Goal: Task Accomplishment & Management: Manage account settings

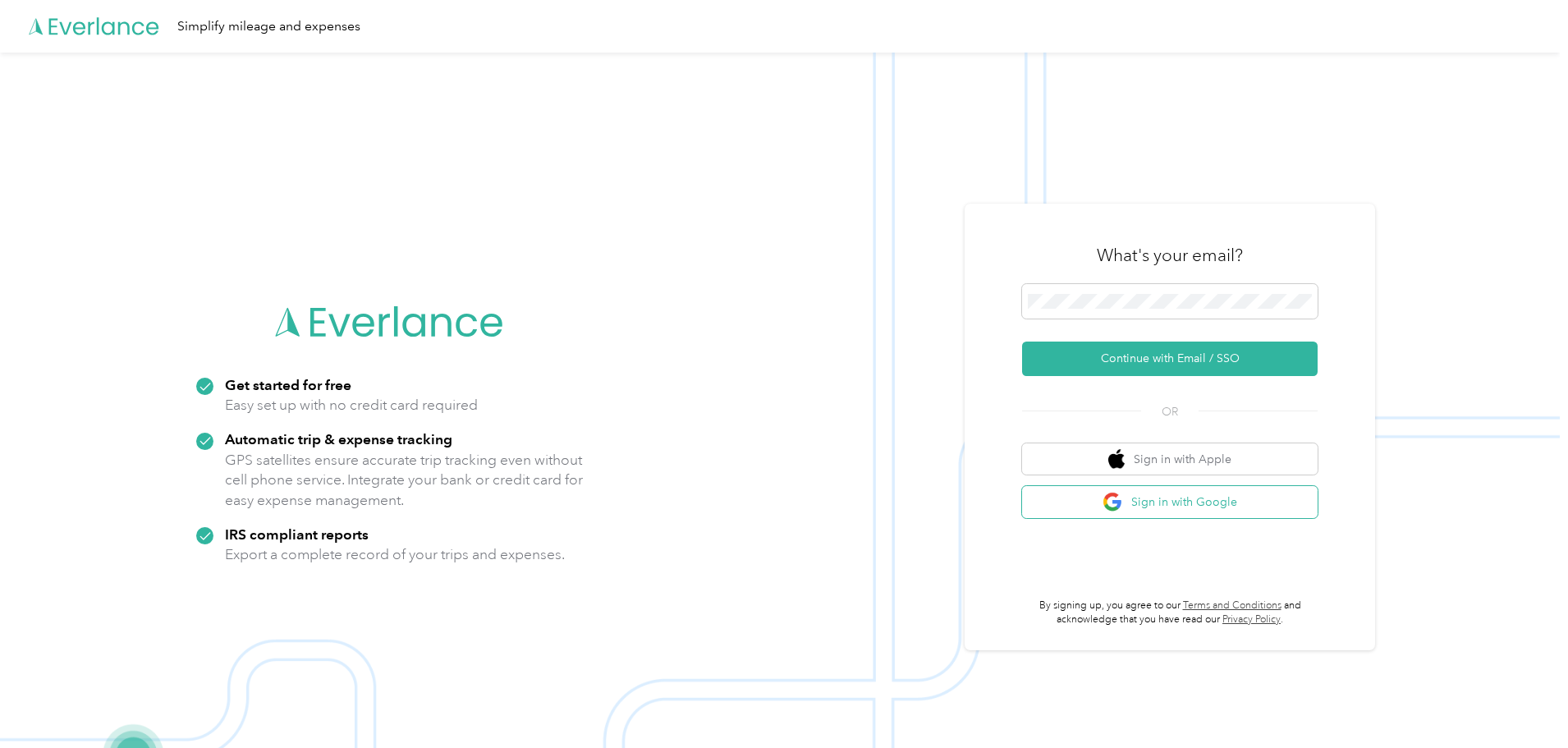
click at [1164, 500] on button "Sign in with Google" at bounding box center [1171, 502] width 296 height 32
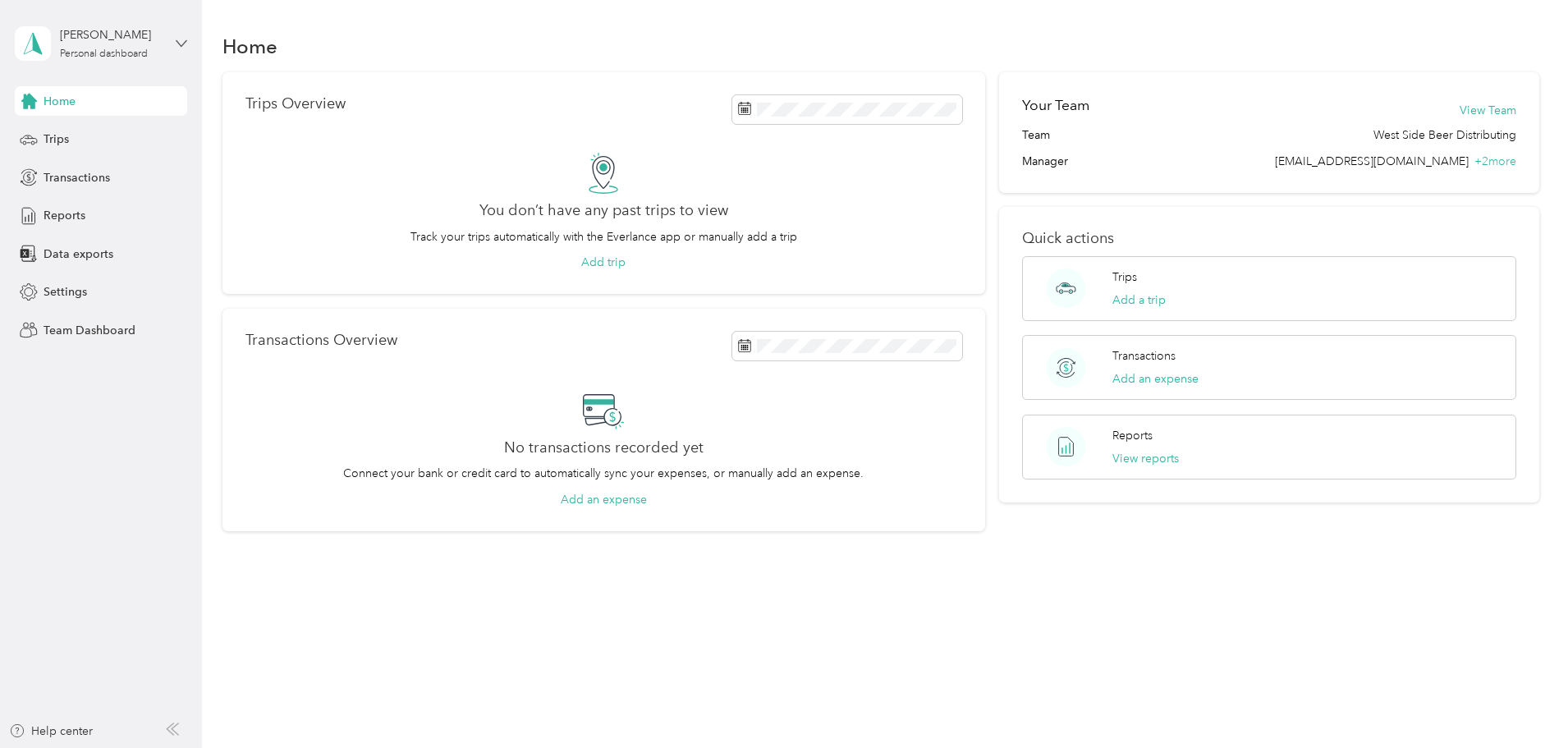
click at [183, 42] on icon at bounding box center [181, 43] width 12 height 12
click at [126, 135] on div "Team dashboard" at bounding box center [188, 134] width 323 height 29
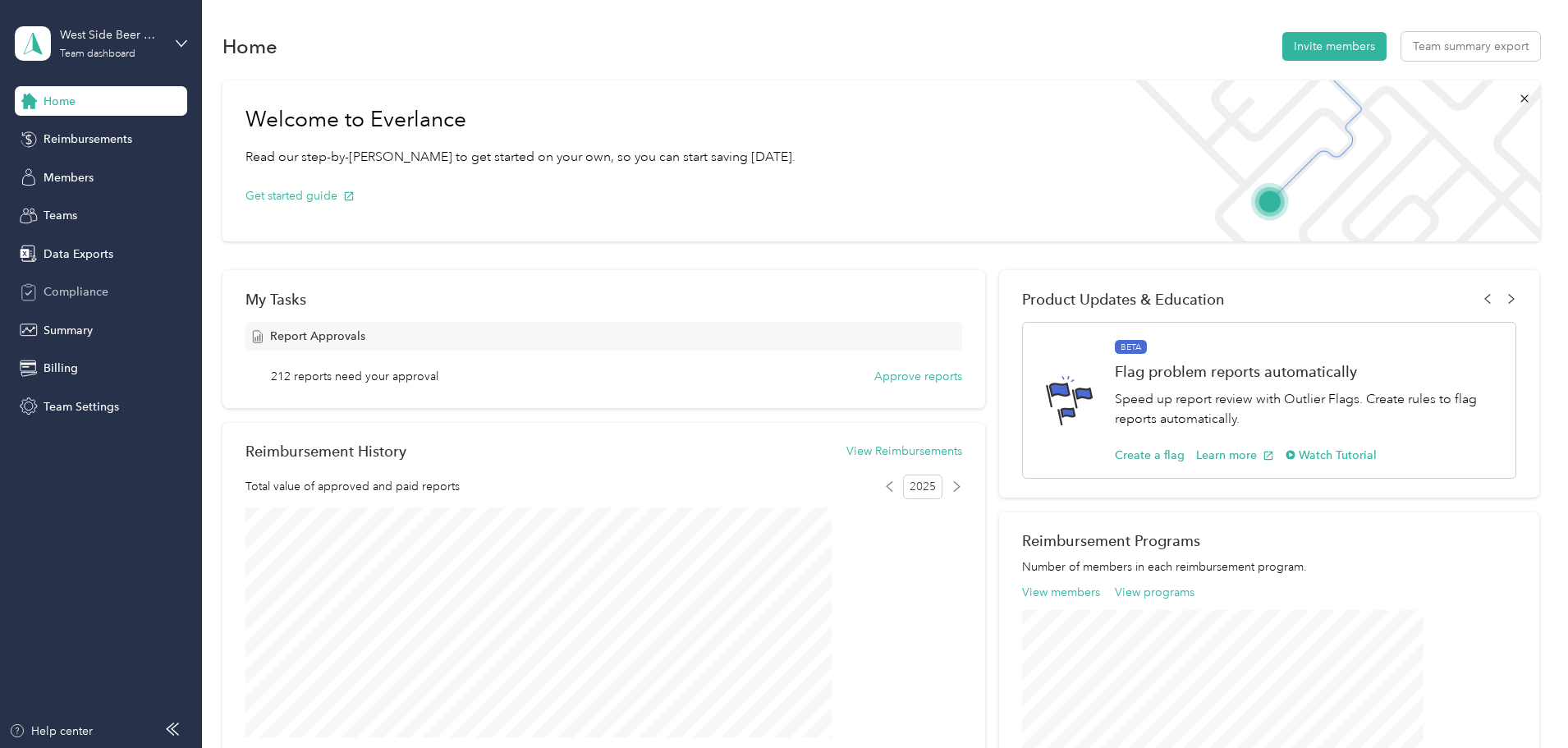
click at [89, 286] on span "Compliance" at bounding box center [76, 292] width 65 height 17
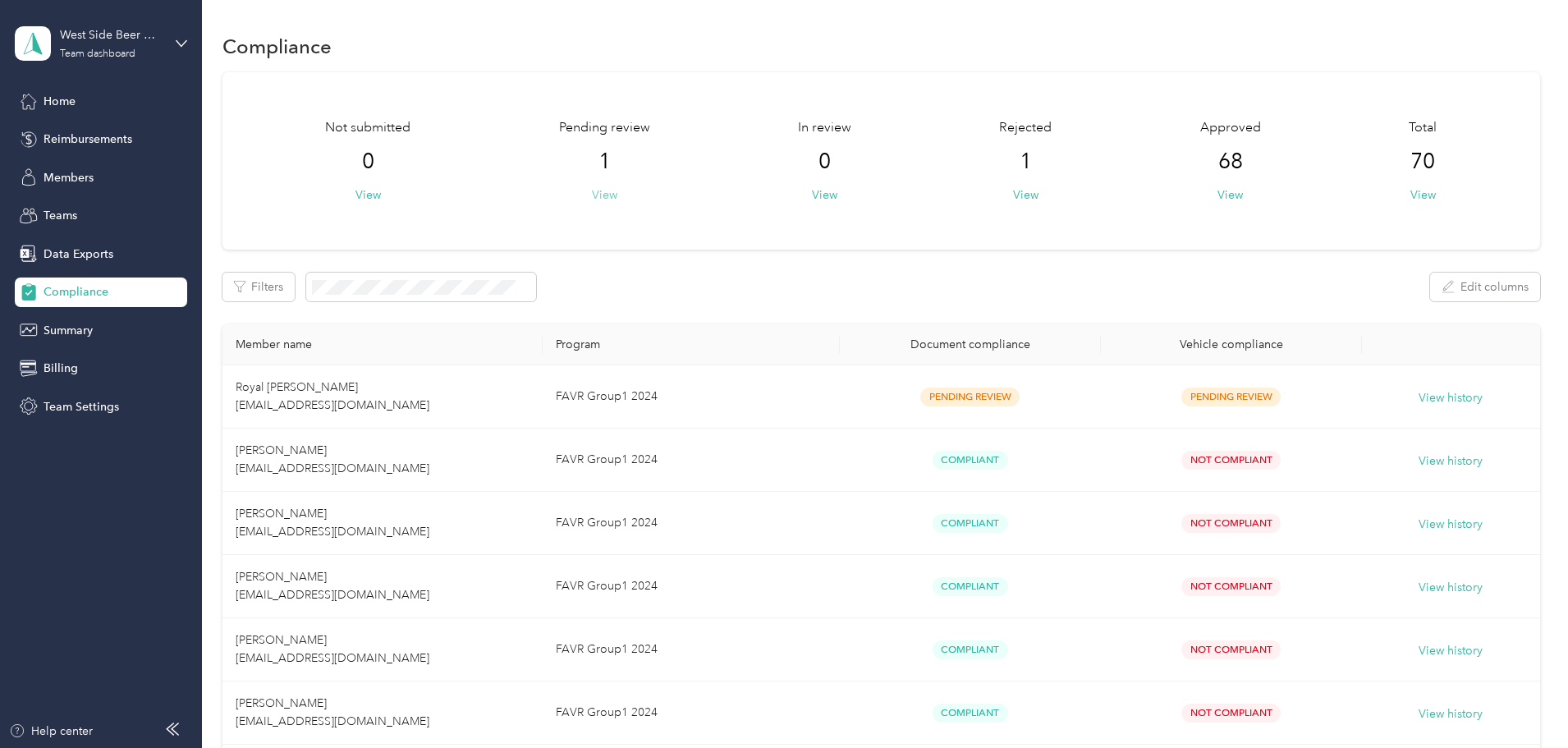
click at [618, 199] on button "View" at bounding box center [604, 194] width 26 height 17
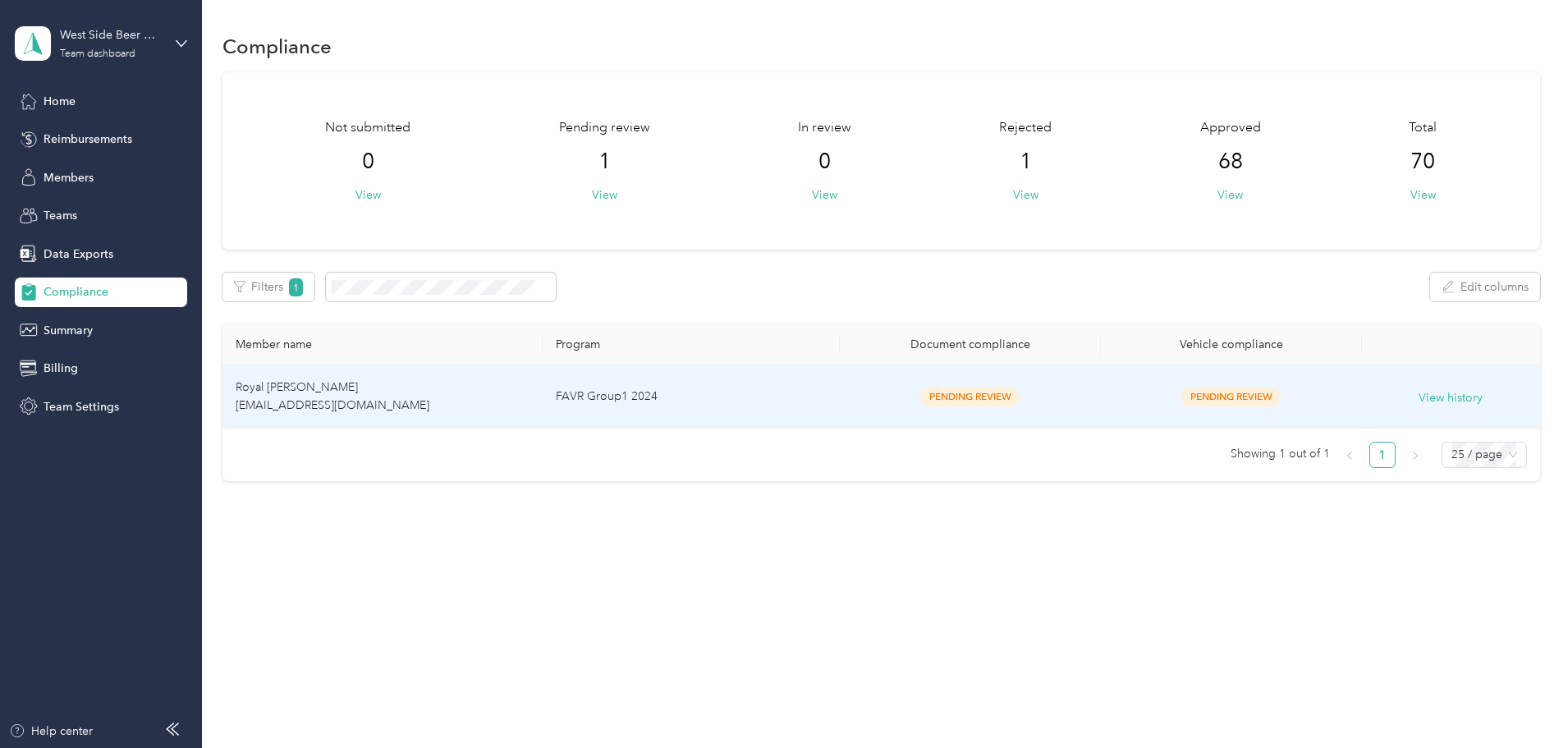
click at [417, 395] on td "Royal [PERSON_NAME] [EMAIL_ADDRESS][DOMAIN_NAME]" at bounding box center [382, 397] width 320 height 63
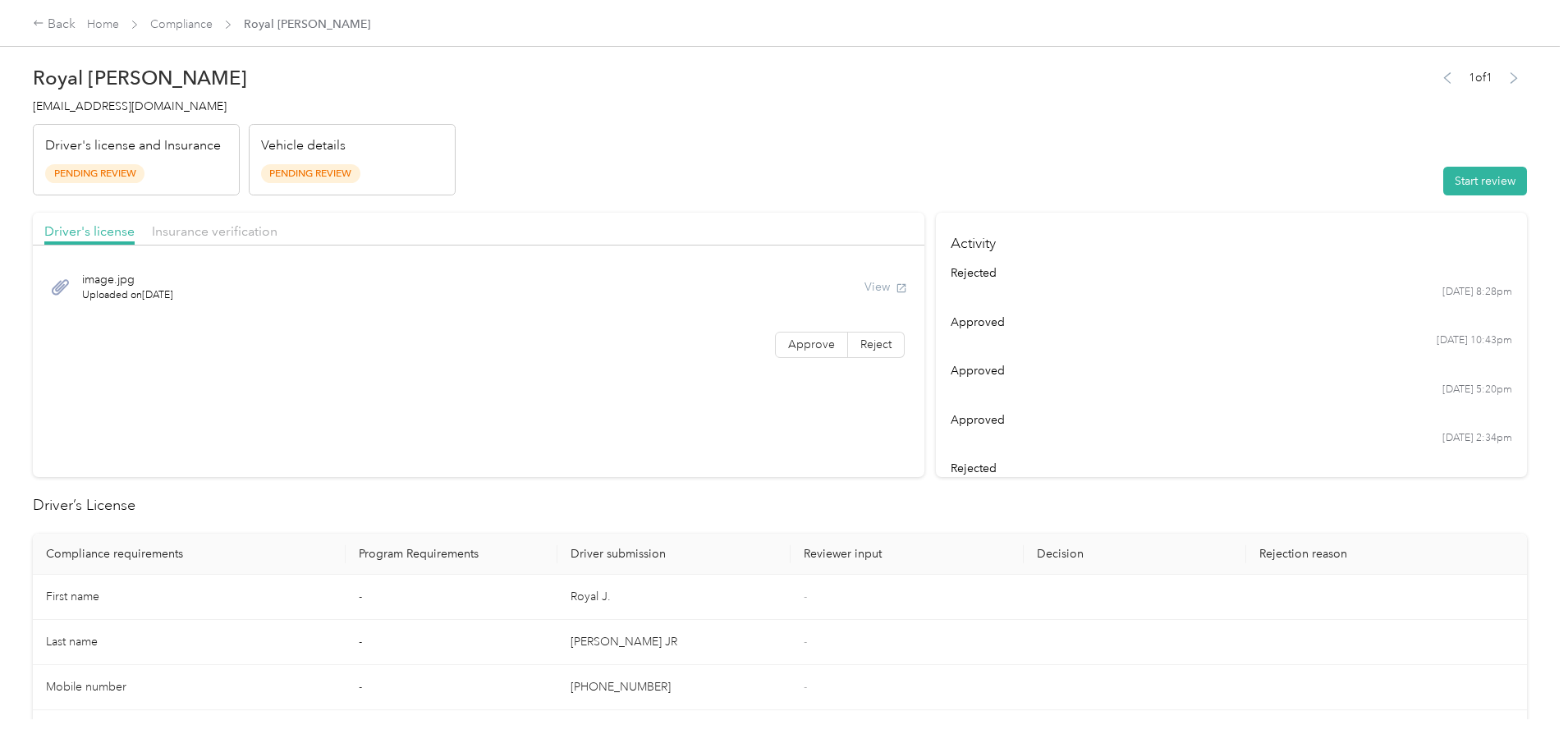
click at [865, 286] on div "View" at bounding box center [885, 287] width 42 height 17
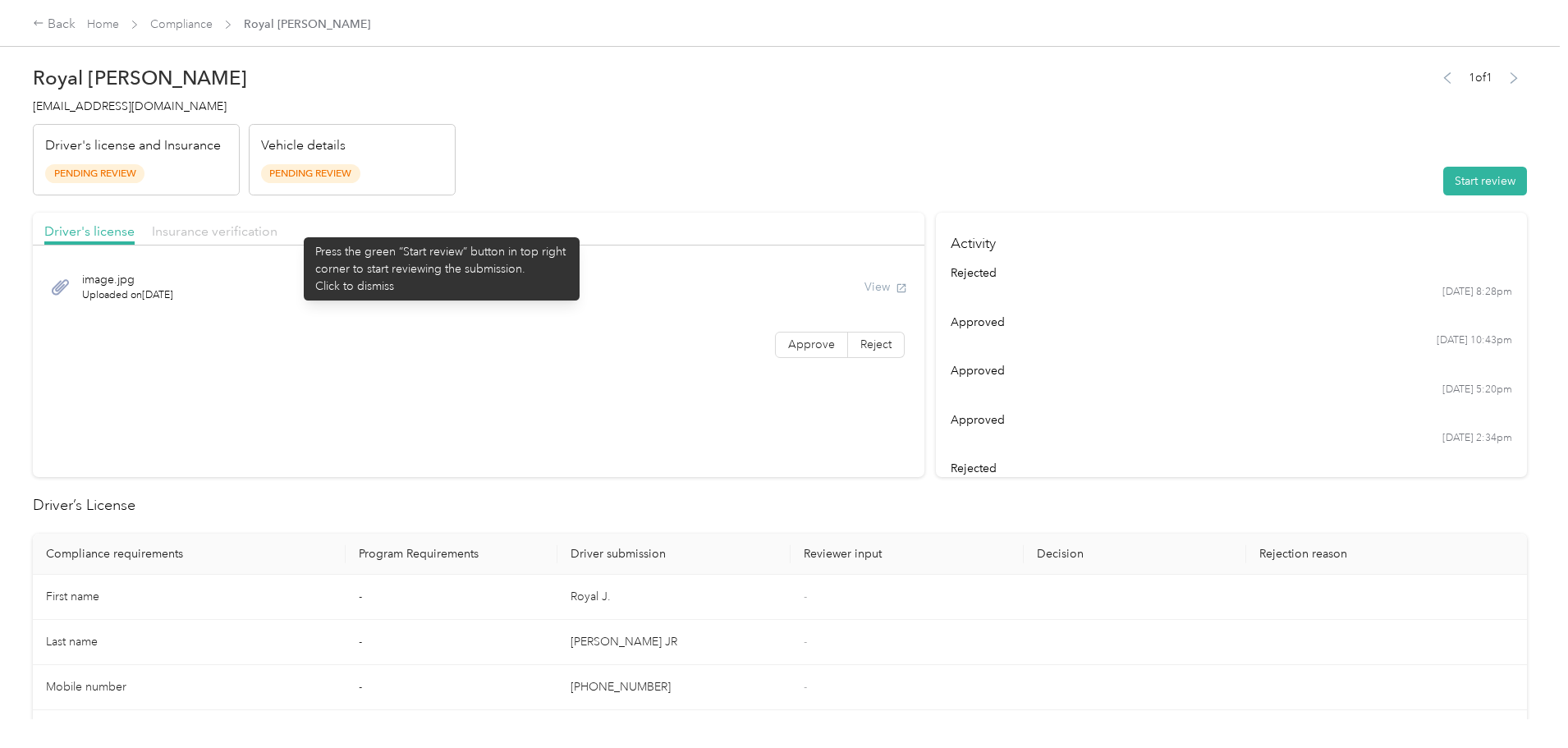
click at [278, 229] on span "Insurance verification" at bounding box center [214, 231] width 126 height 16
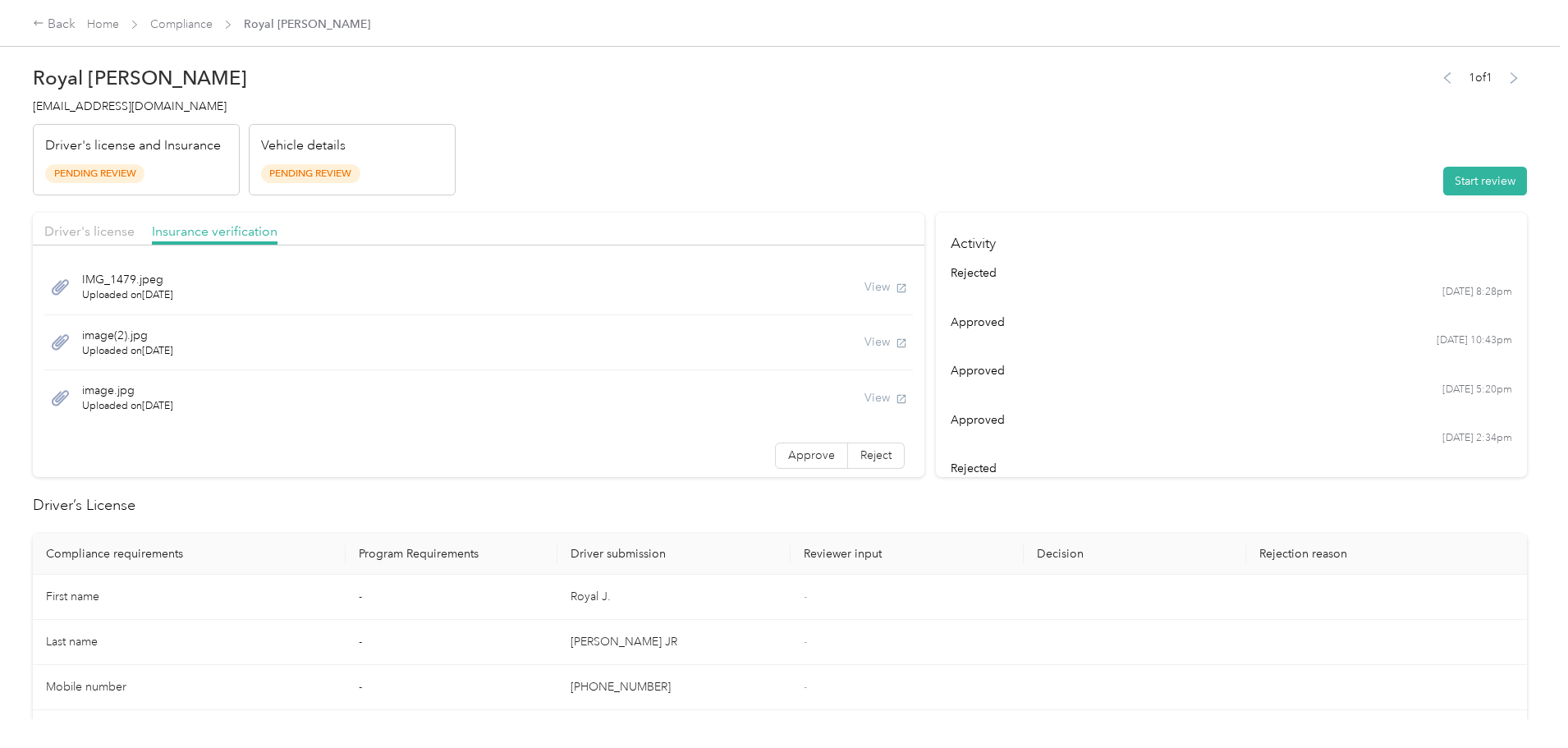
click at [778, 193] on header "Royal [PERSON_NAME] [EMAIL_ADDRESS][DOMAIN_NAME] Driver's license and Insurance…" at bounding box center [781, 126] width 1495 height 138
click at [119, 26] on link "Home" at bounding box center [103, 24] width 32 height 14
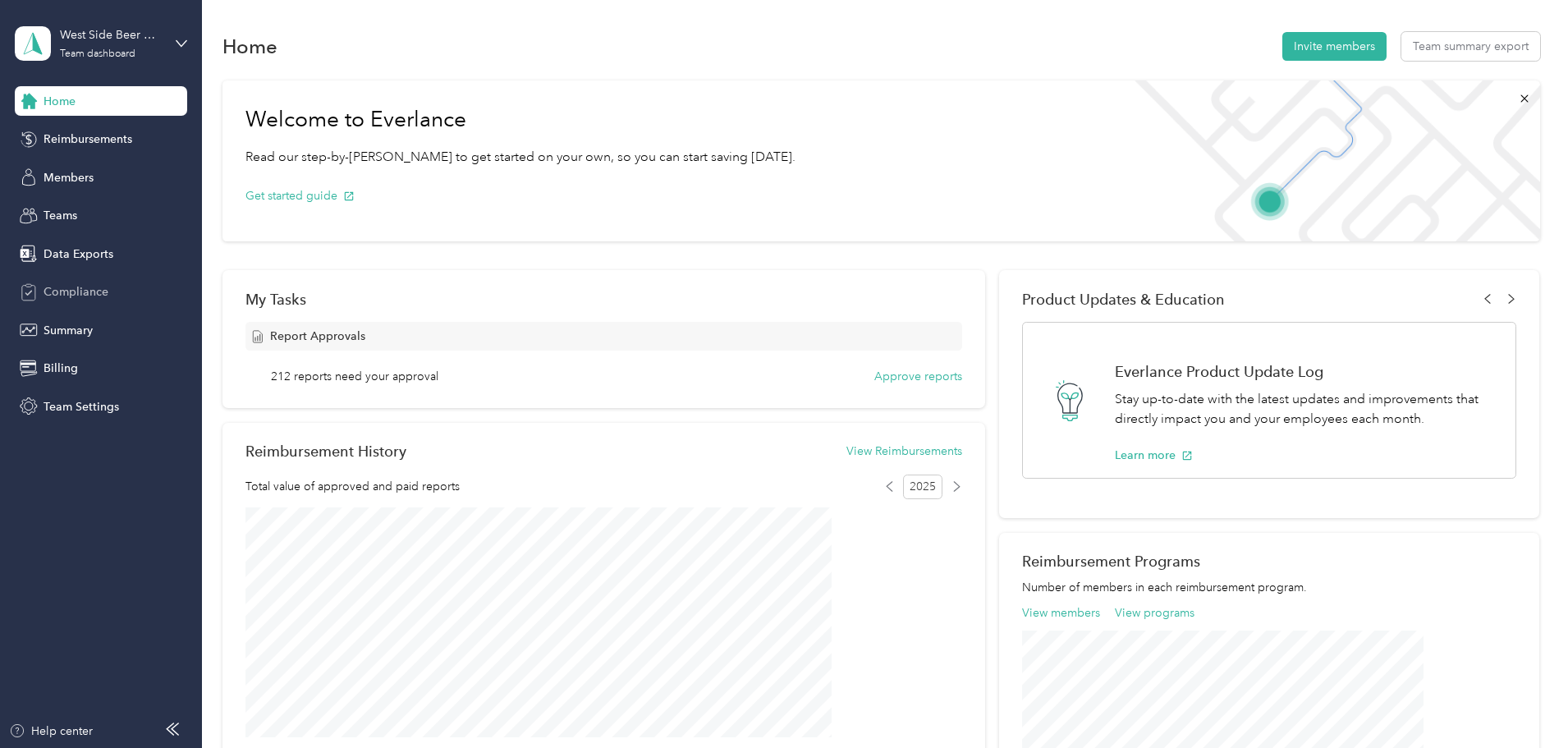
click at [85, 298] on span "Compliance" at bounding box center [76, 292] width 65 height 17
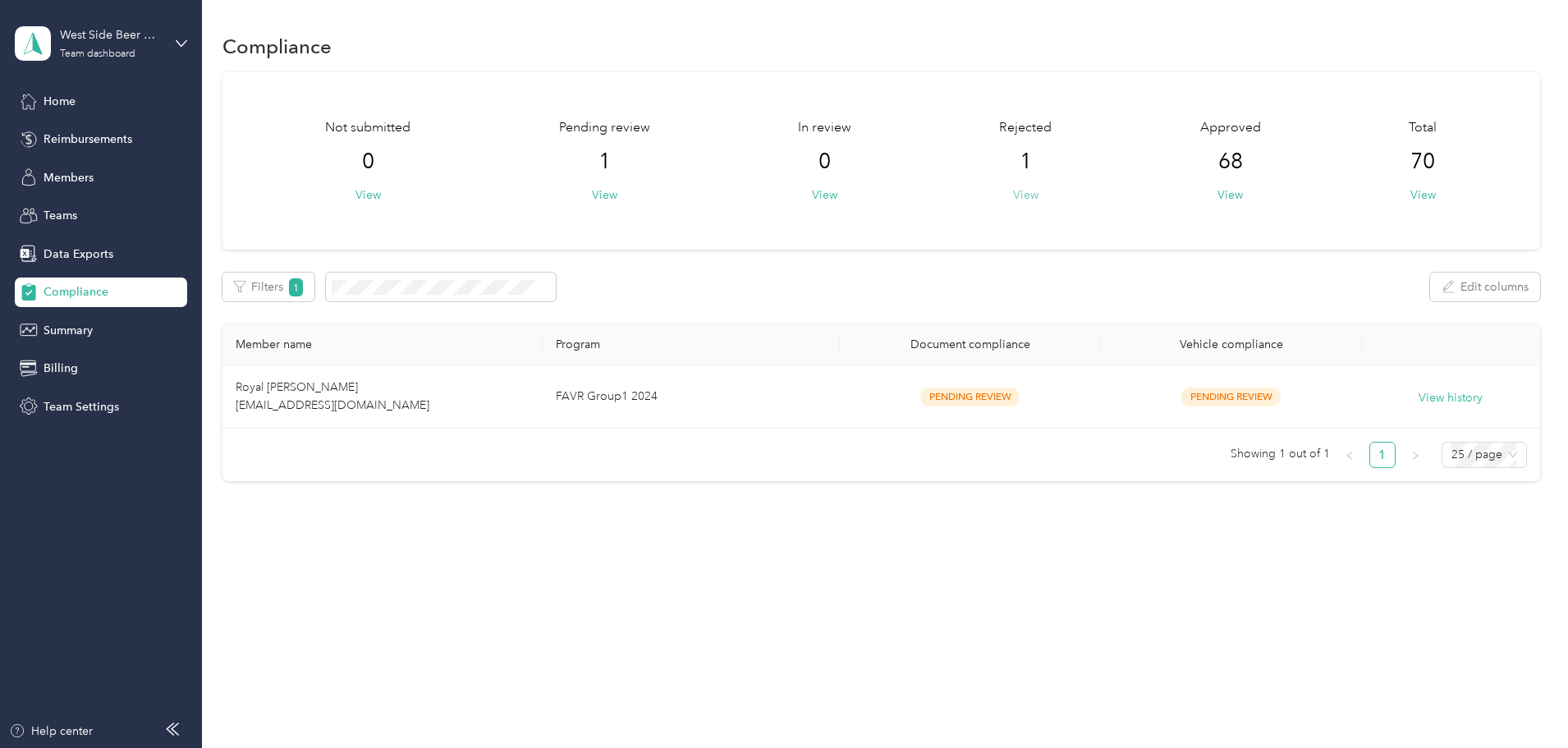
click at [1018, 198] on button "View" at bounding box center [1026, 194] width 26 height 17
click at [618, 194] on button "View" at bounding box center [604, 194] width 26 height 17
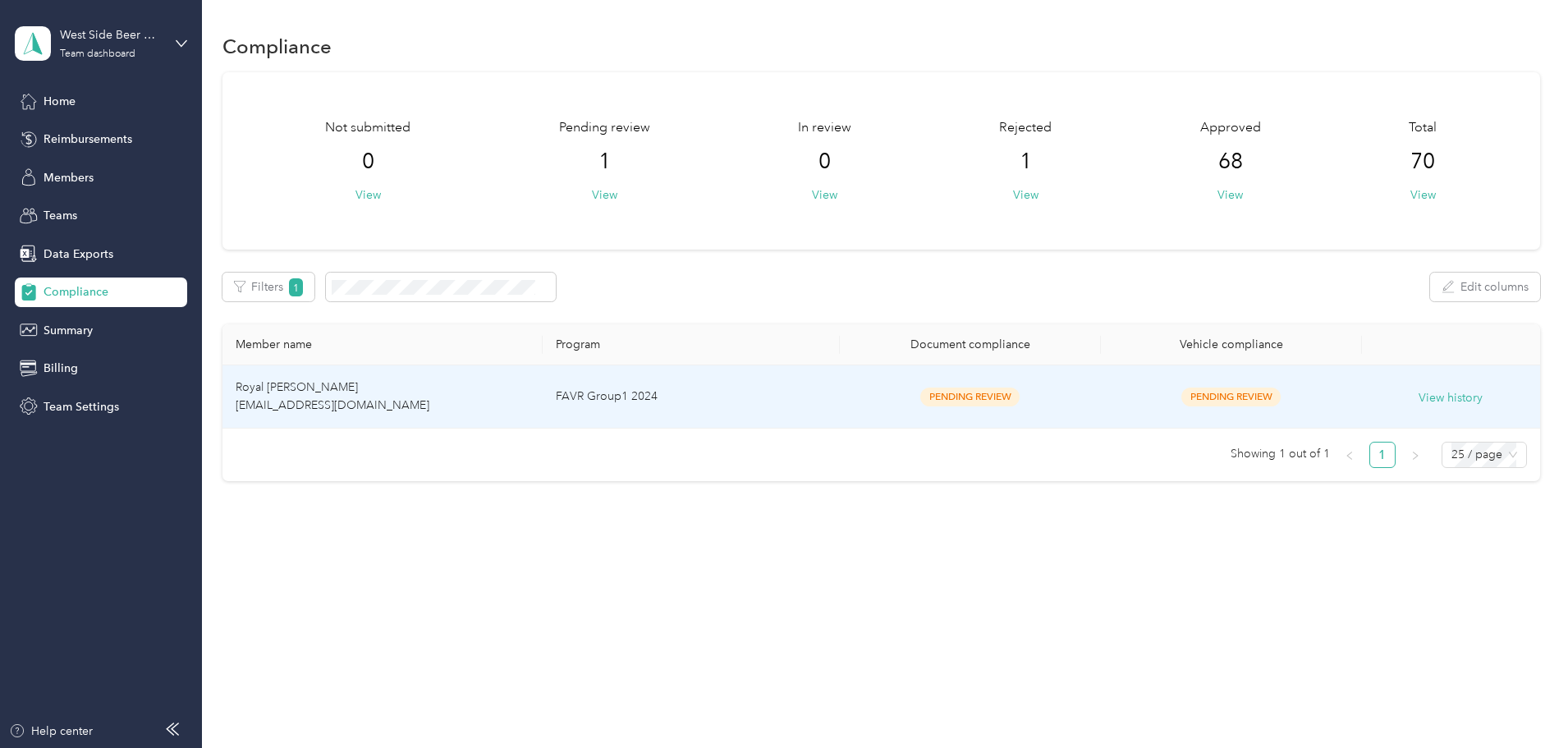
click at [389, 391] on span "Royal [PERSON_NAME] [EMAIL_ADDRESS][DOMAIN_NAME]" at bounding box center [332, 396] width 194 height 32
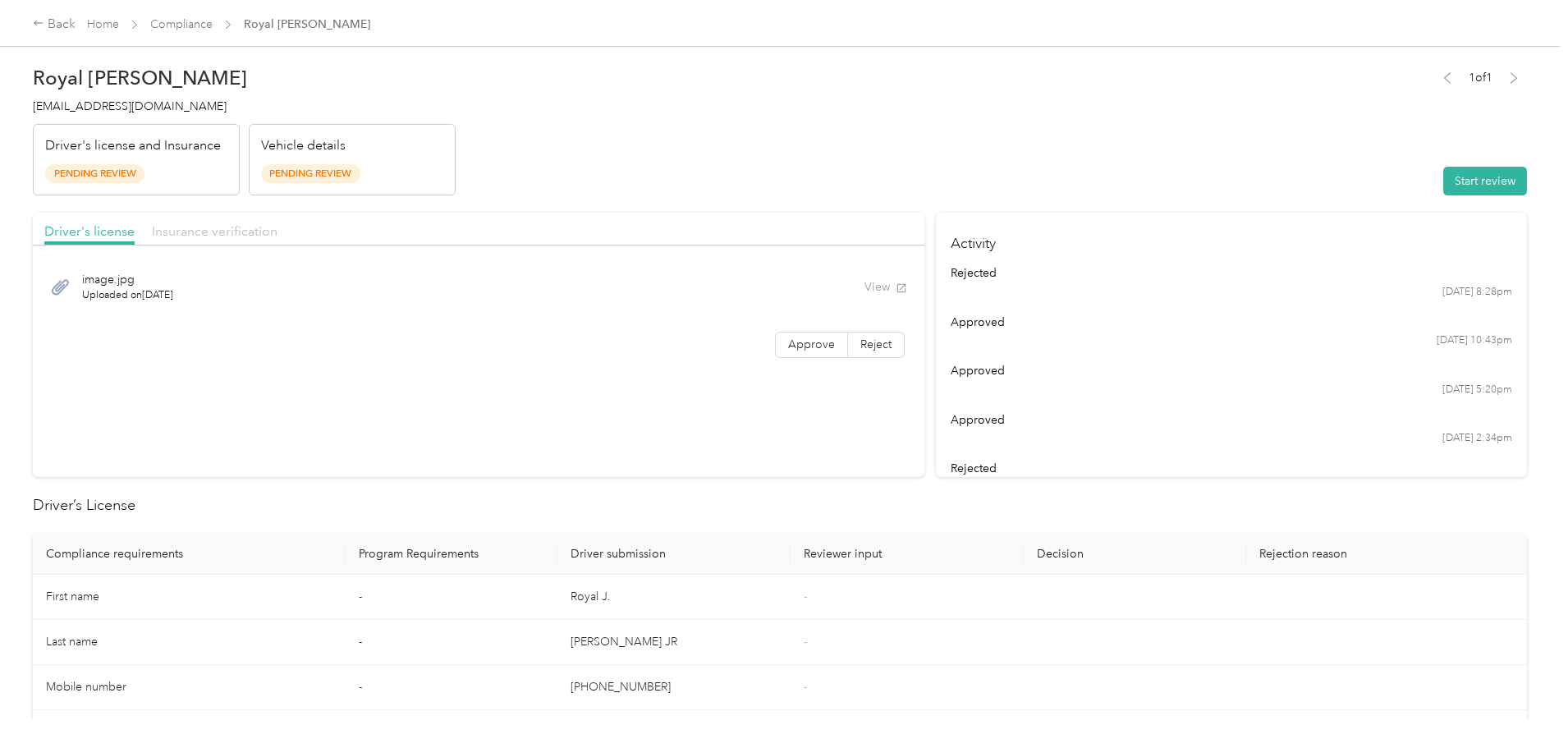
click at [278, 237] on span "Insurance verification" at bounding box center [214, 231] width 126 height 16
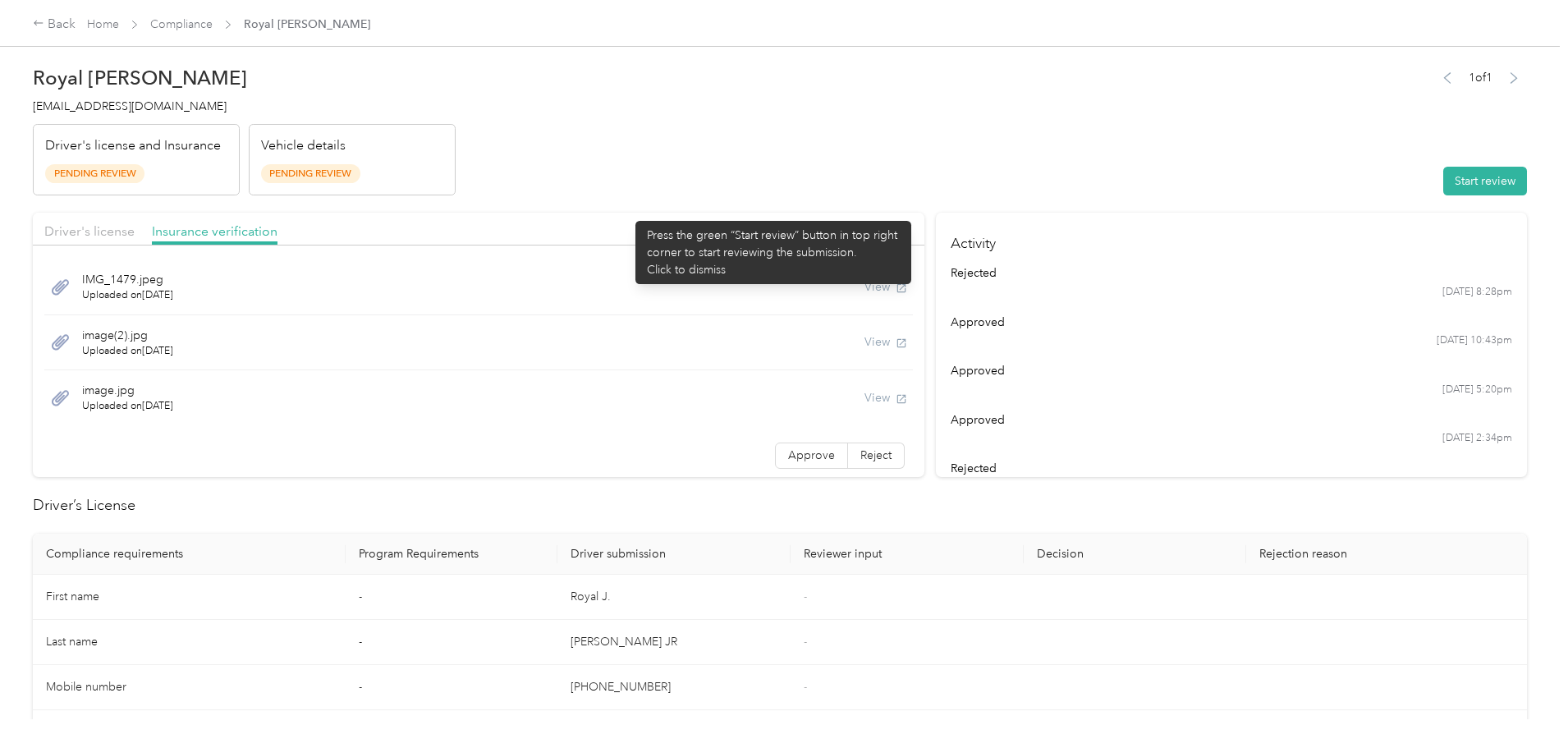
click at [628, 213] on div "Driver's license Insurance verification" at bounding box center [479, 229] width 892 height 33
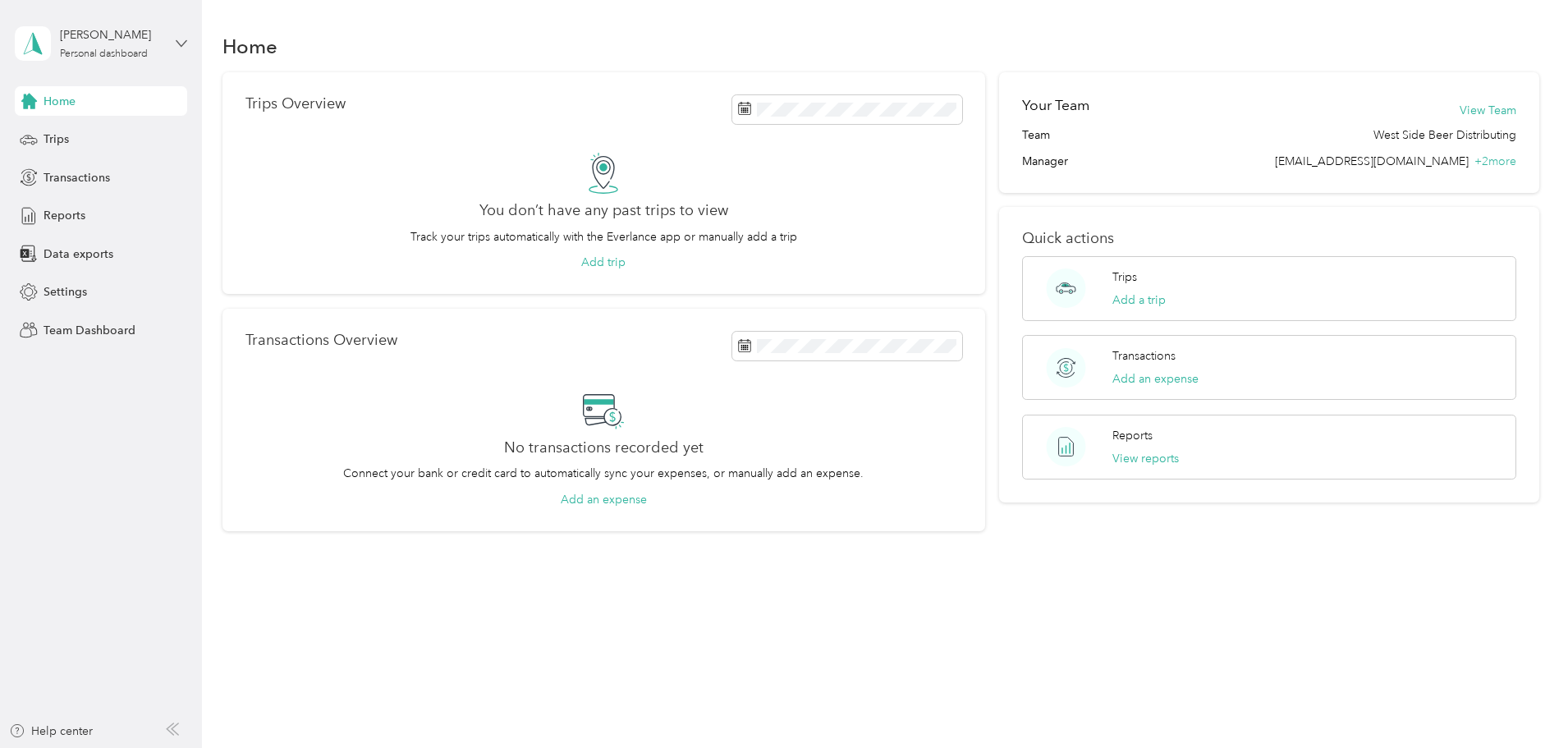
click at [180, 38] on icon at bounding box center [181, 43] width 12 height 12
click at [100, 143] on div "Team dashboard" at bounding box center [188, 135] width 323 height 29
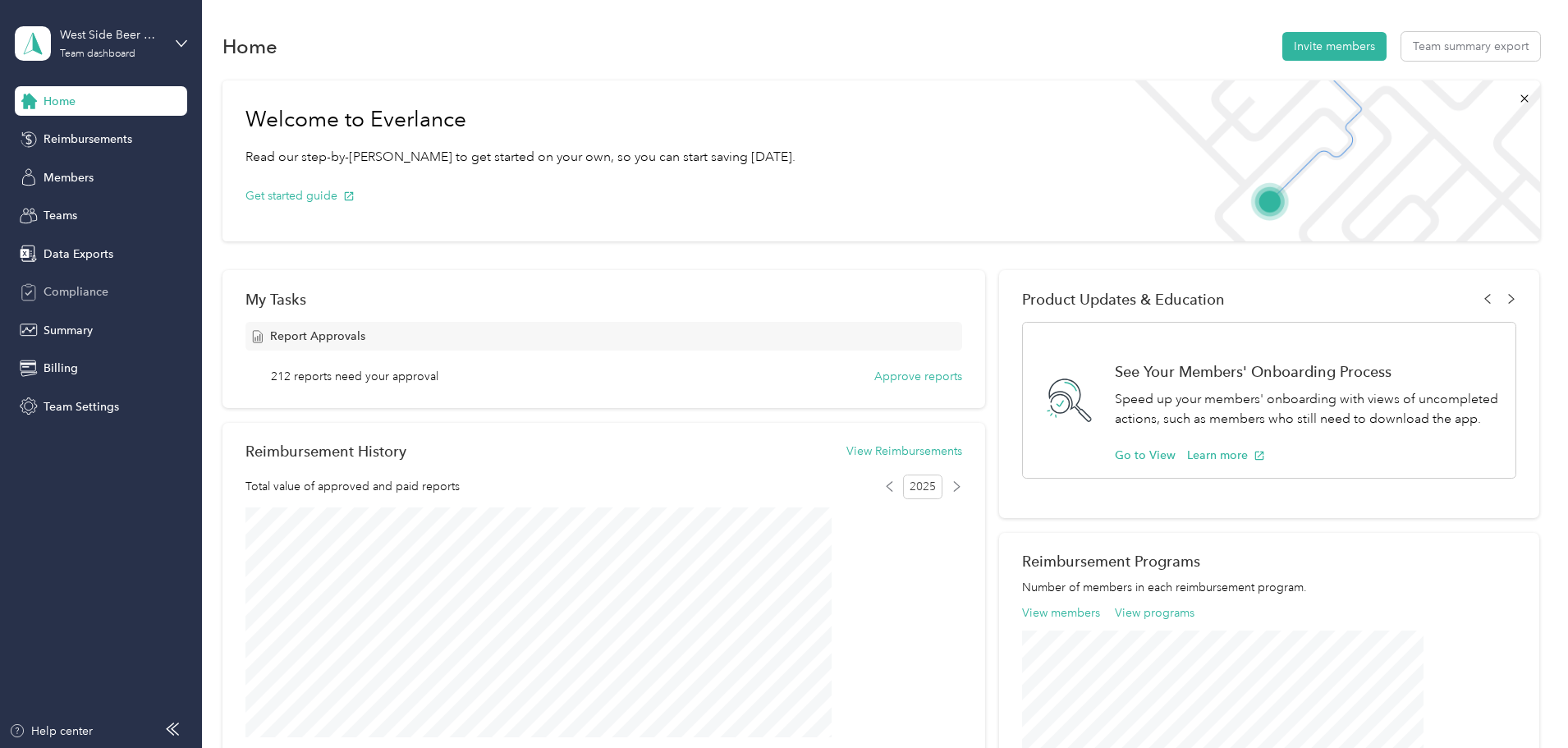
click at [106, 295] on span "Compliance" at bounding box center [76, 292] width 65 height 17
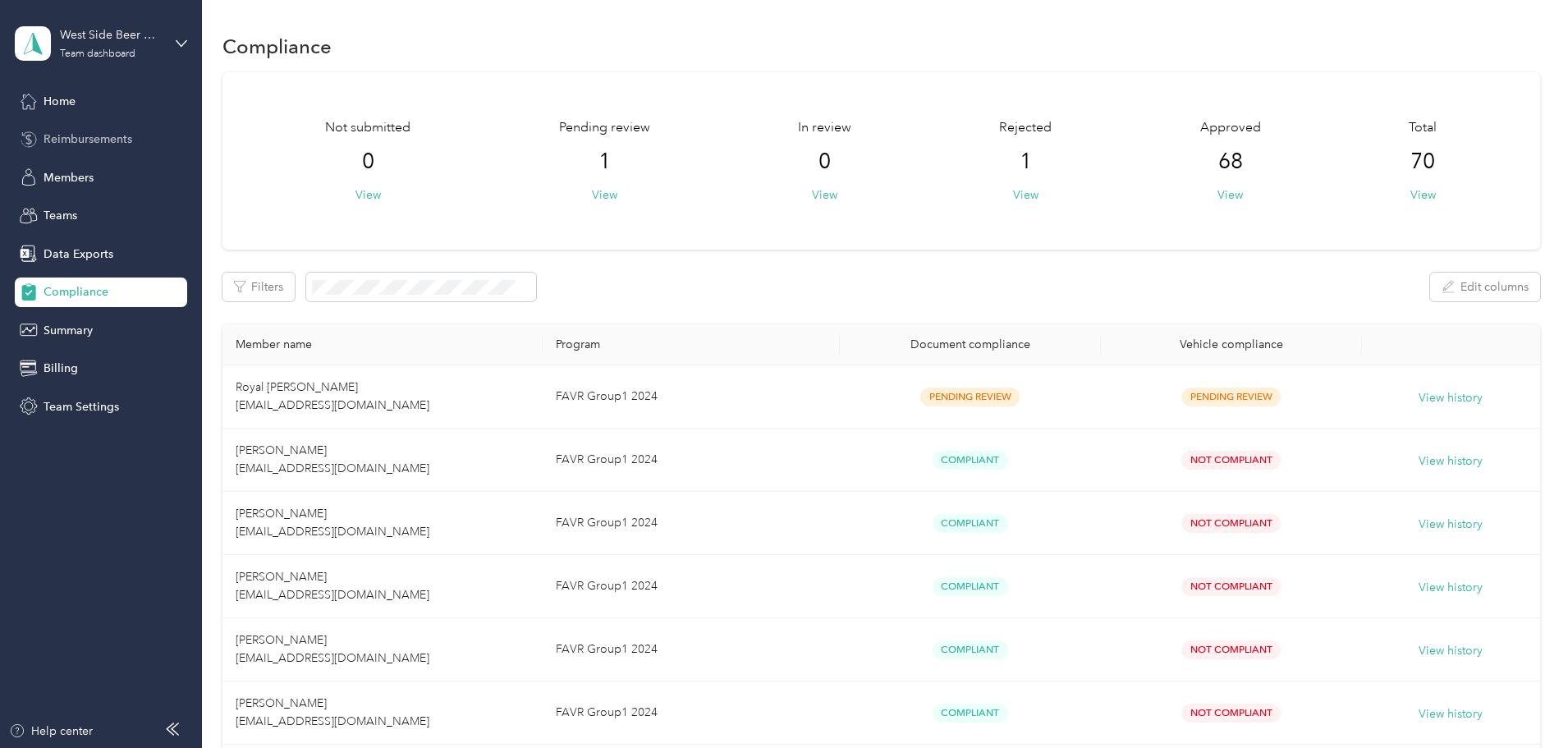
click at [81, 141] on span "Reimbursements" at bounding box center [87, 139] width 89 height 17
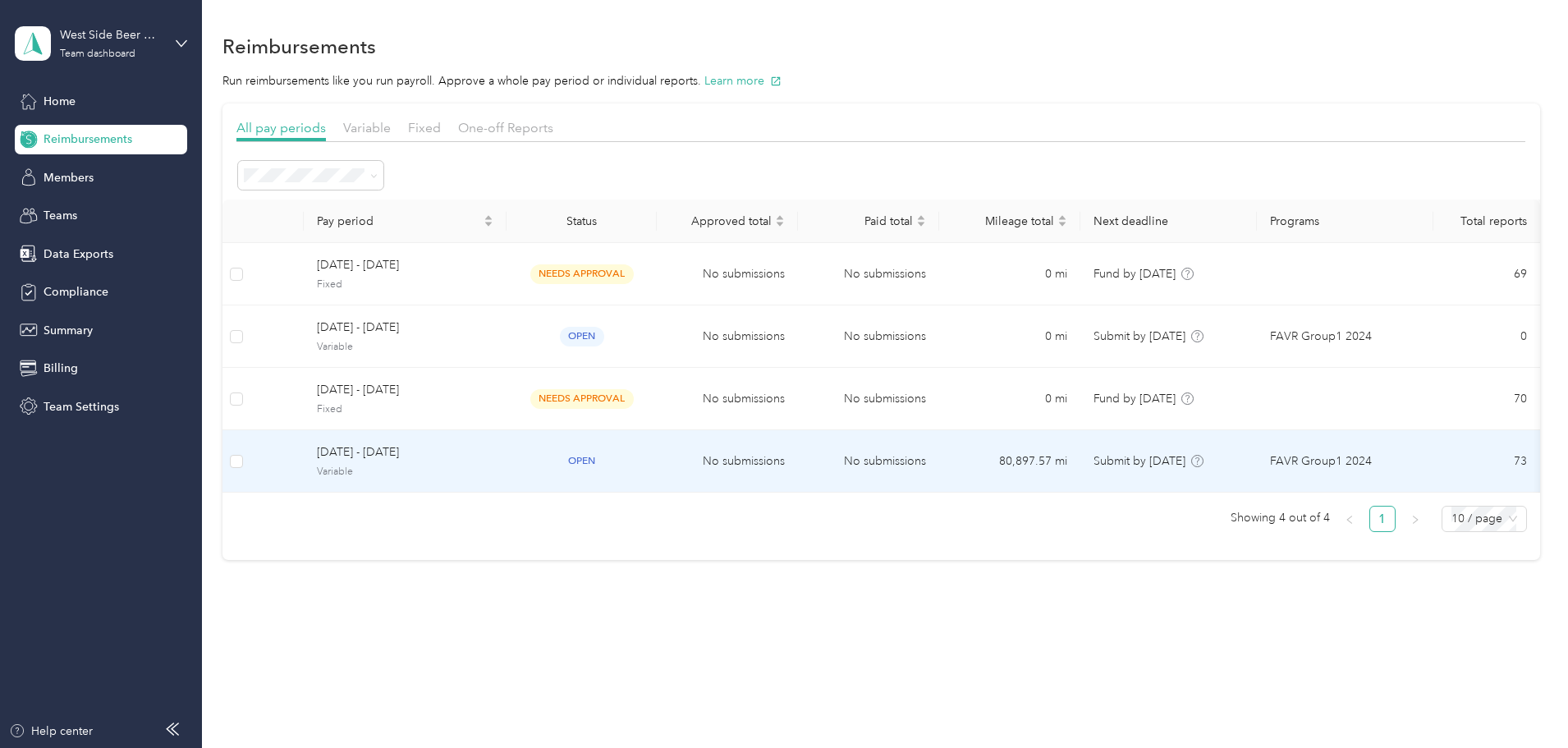
click at [482, 456] on span "August 1 - 31, 2025" at bounding box center [405, 452] width 176 height 18
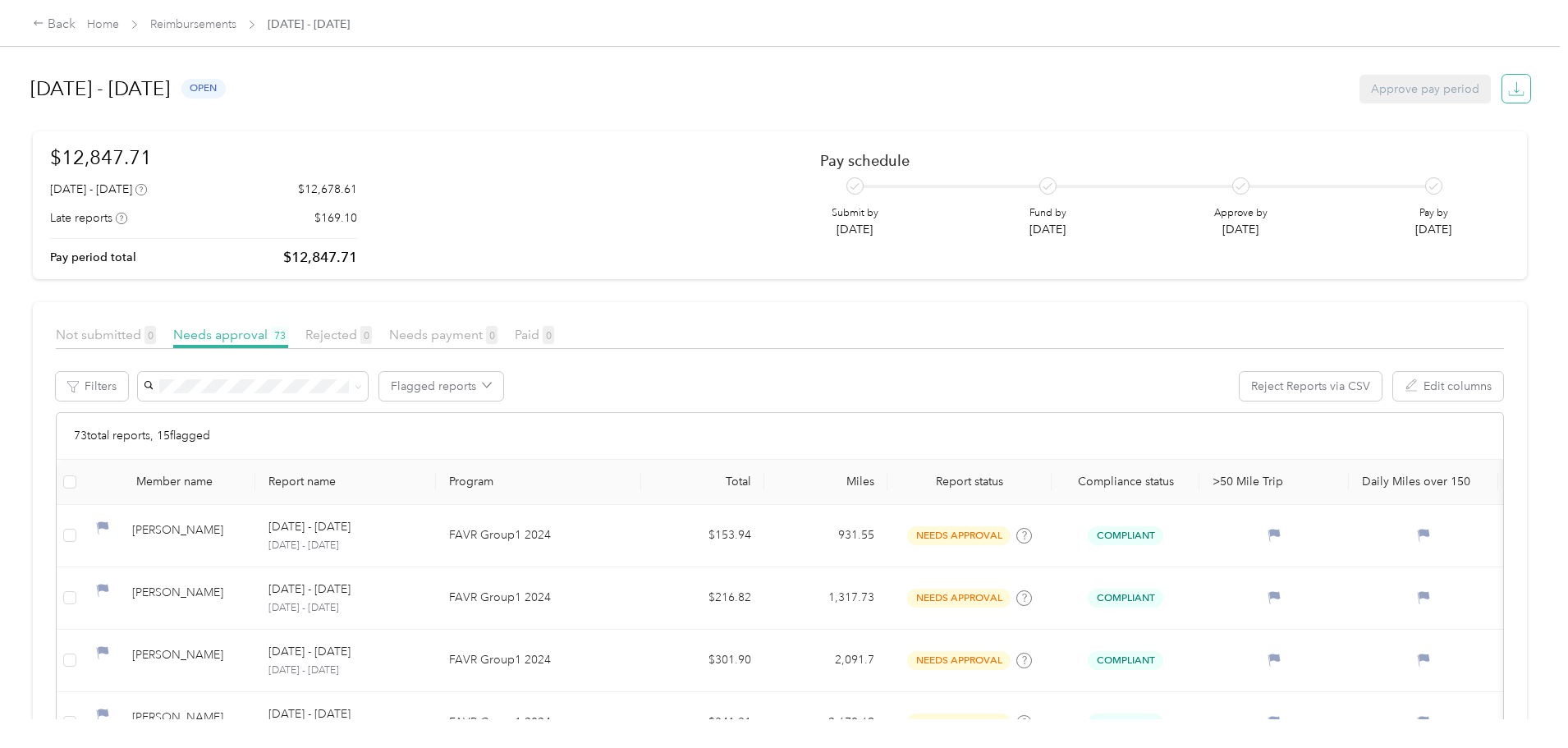
click at [1514, 91] on icon "button" at bounding box center [1516, 87] width 5 height 12
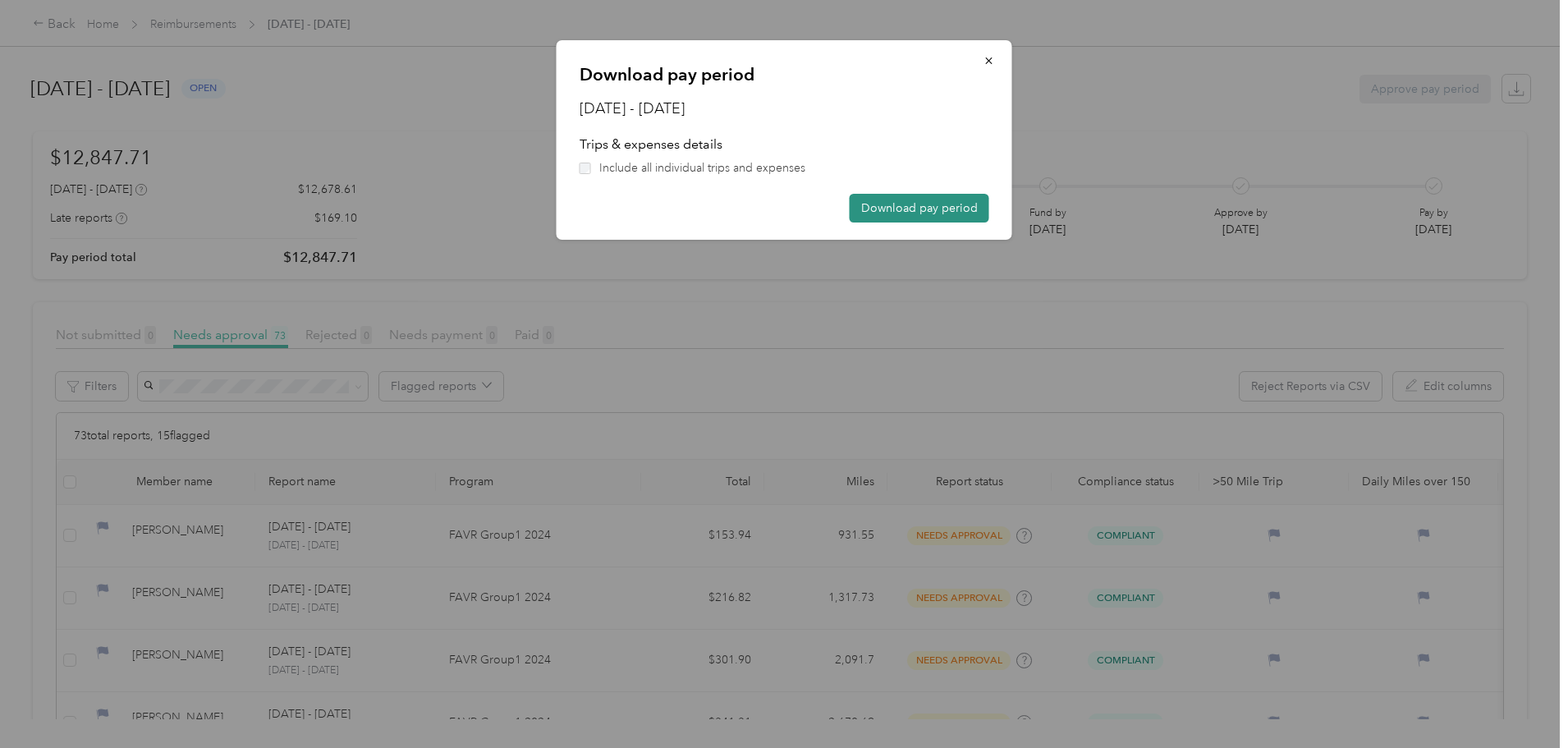
click at [900, 210] on button "Download pay period" at bounding box center [920, 208] width 140 height 29
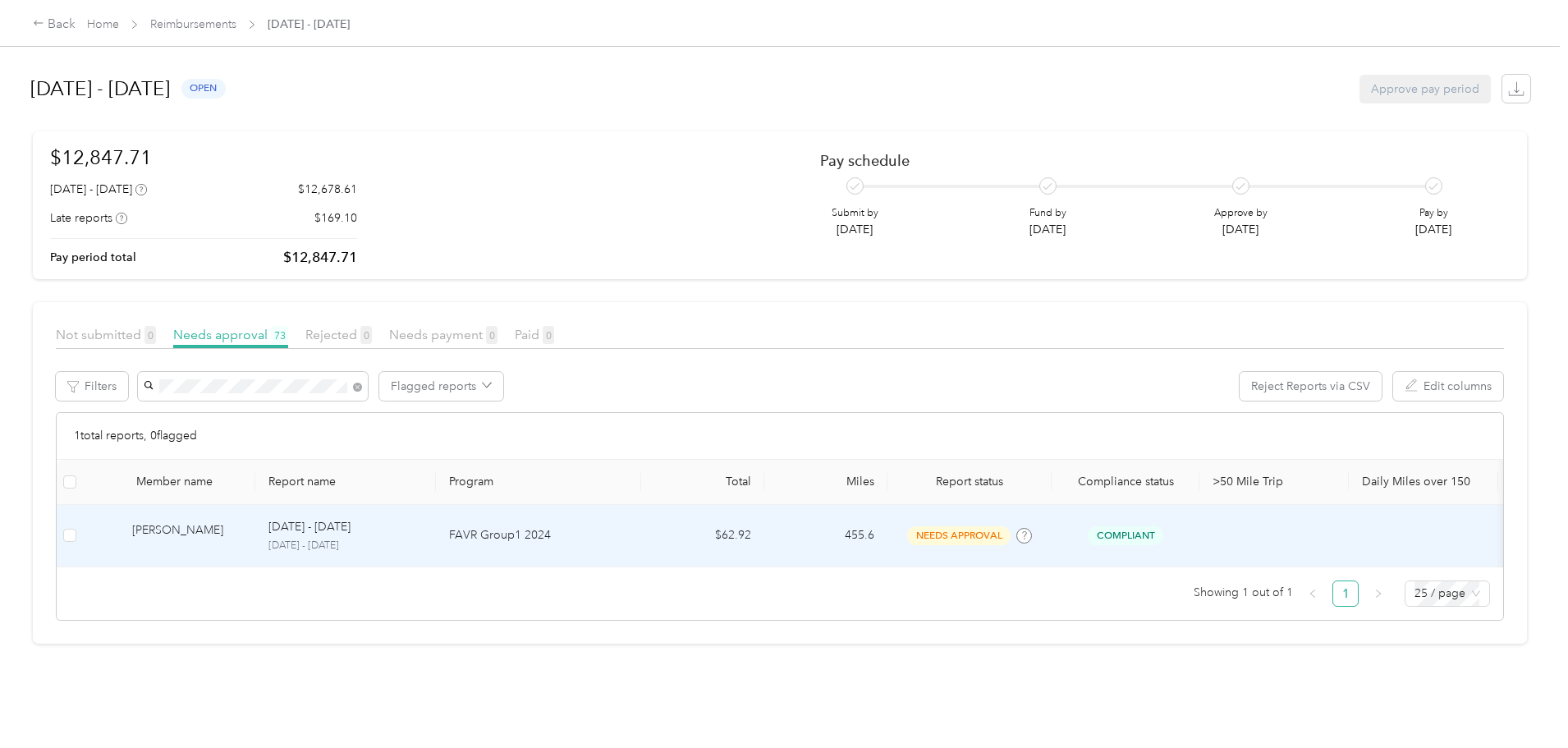
click at [351, 524] on p "Aug 1 - 31, 2025" at bounding box center [309, 527] width 82 height 18
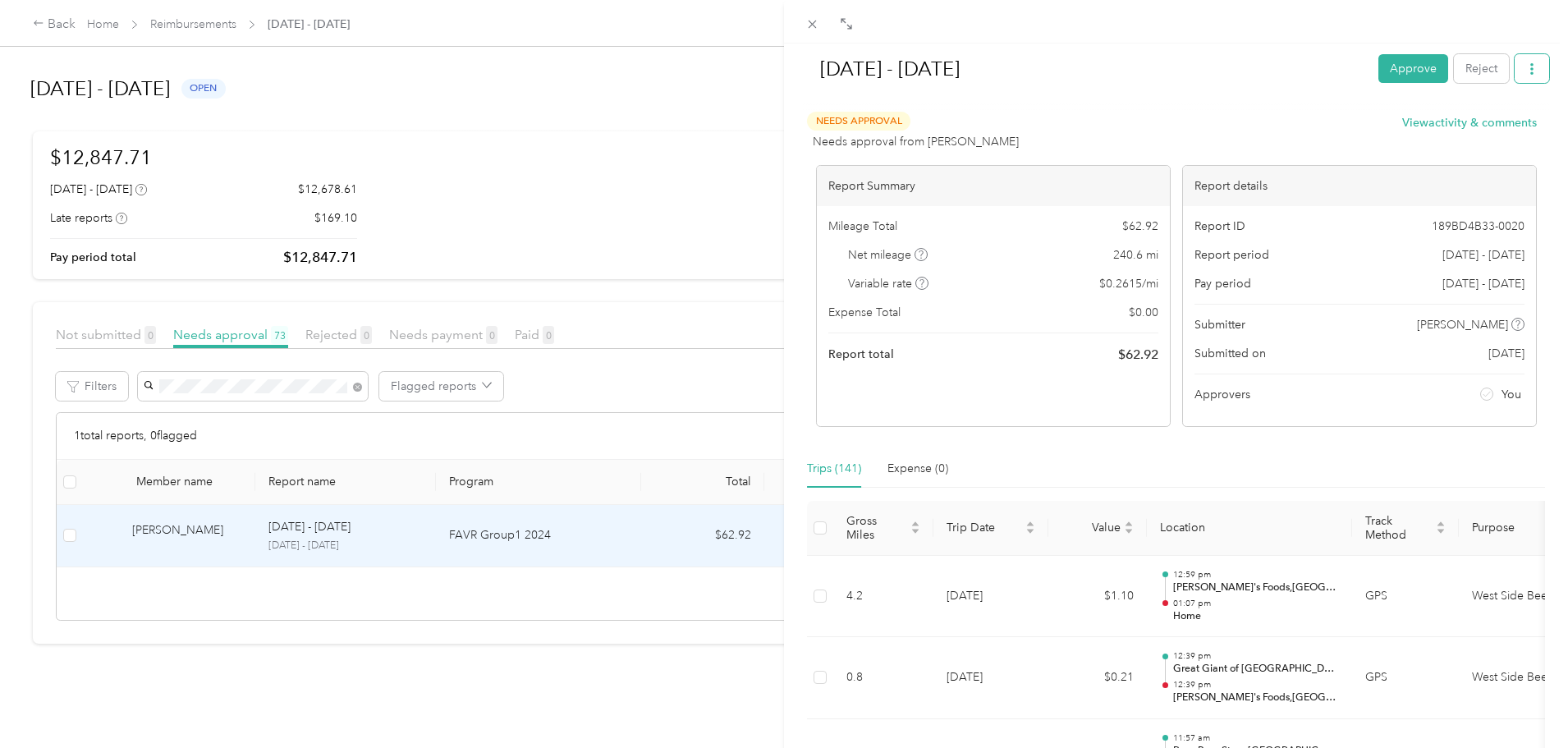
click at [1526, 72] on button "button" at bounding box center [1531, 68] width 34 height 29
click at [1468, 128] on span "Download" at bounding box center [1472, 129] width 54 height 17
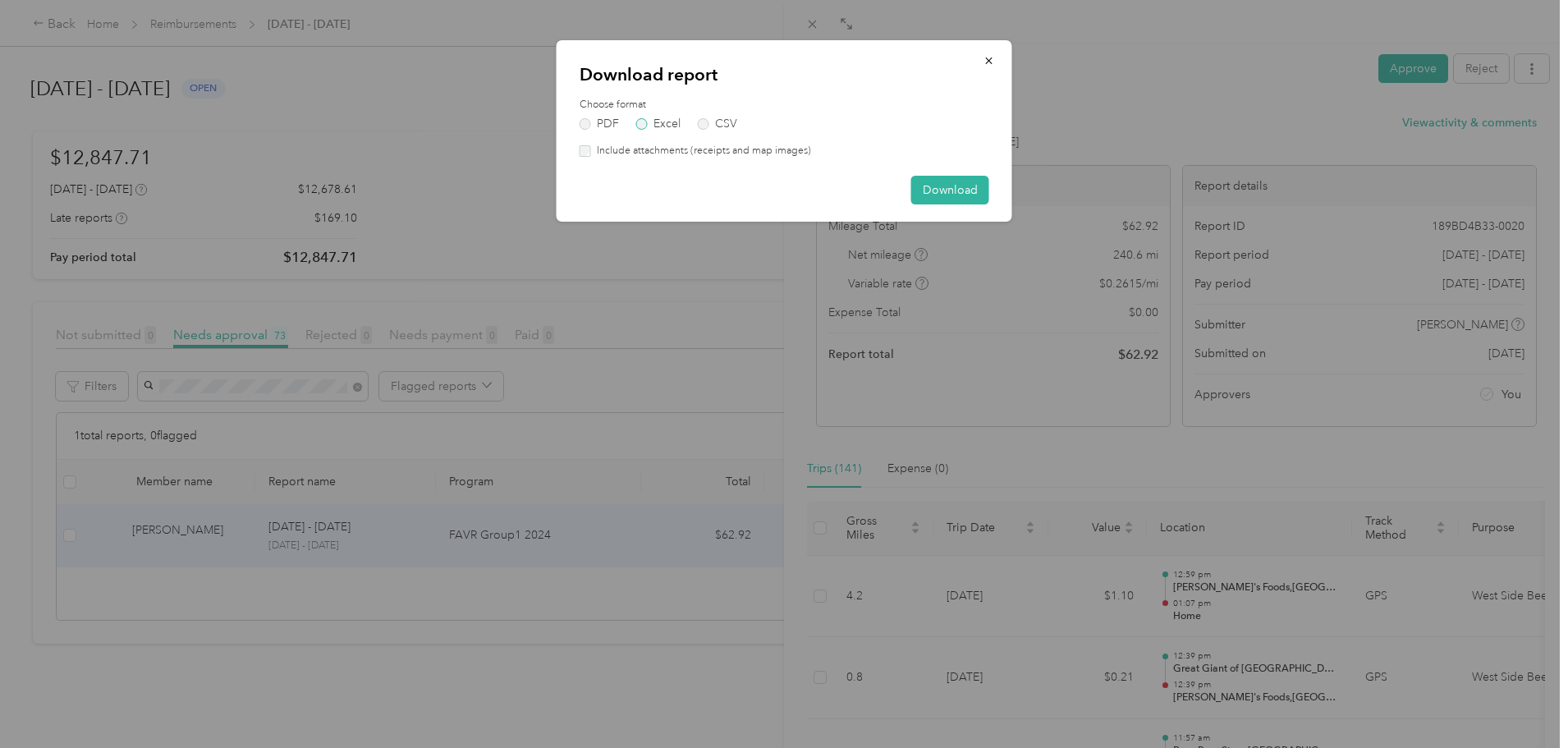
click at [661, 120] on label "Excel" at bounding box center [658, 124] width 44 height 12
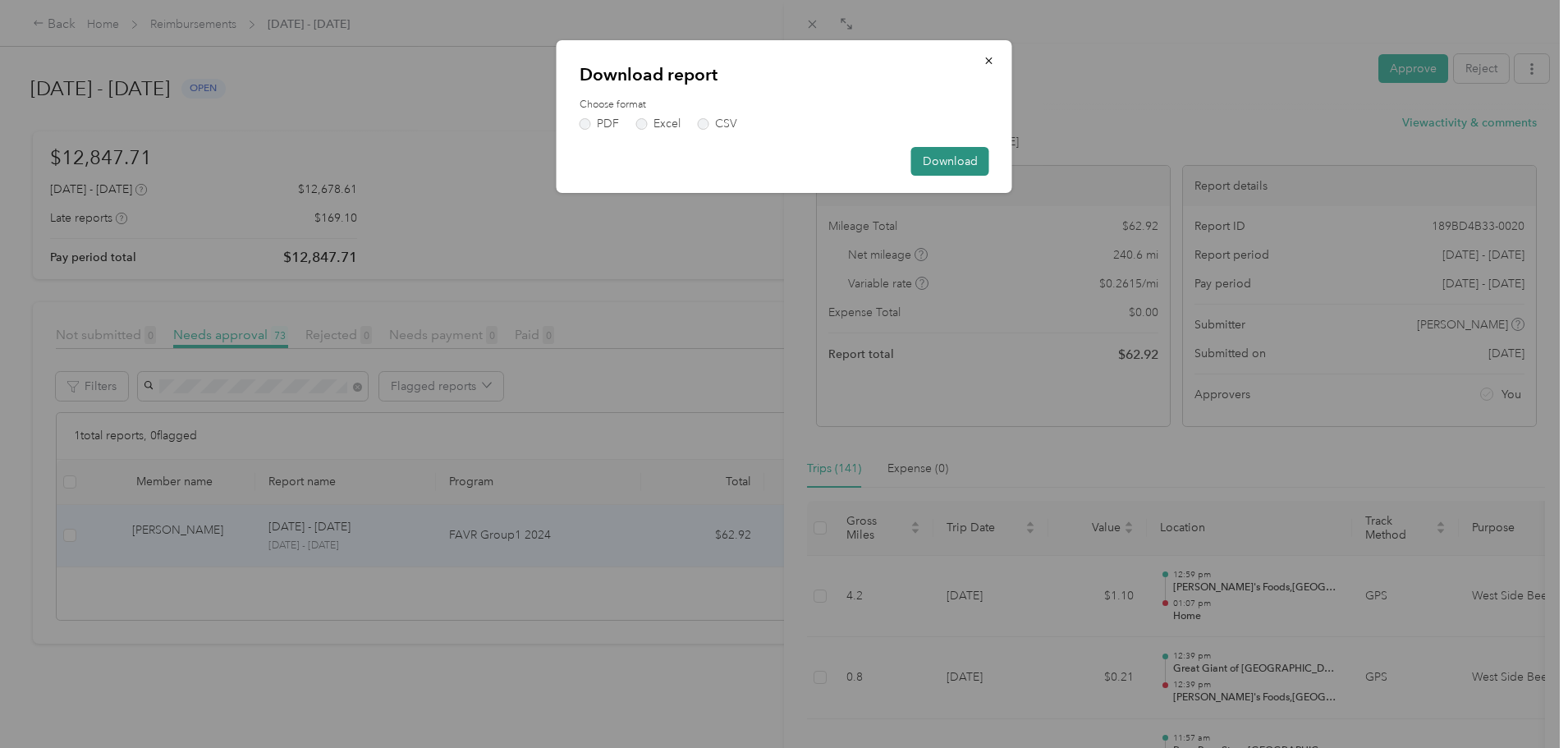
click at [946, 156] on button "Download" at bounding box center [950, 161] width 78 height 29
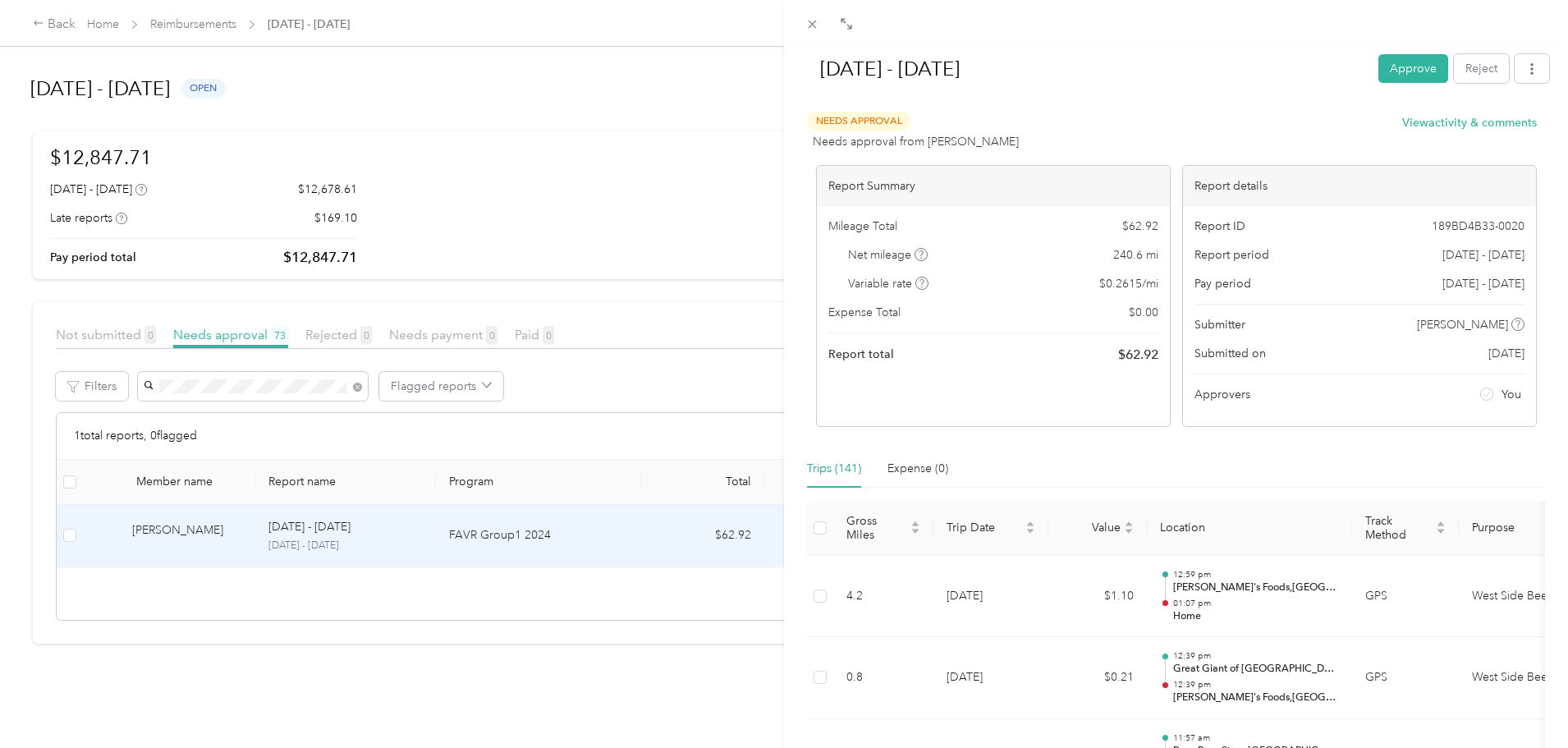
click at [245, 25] on div "Aug 1 - 31, 2025 Approve Reject Needs Approval Needs approval from Rob Moore Vi…" at bounding box center [784, 374] width 1568 height 748
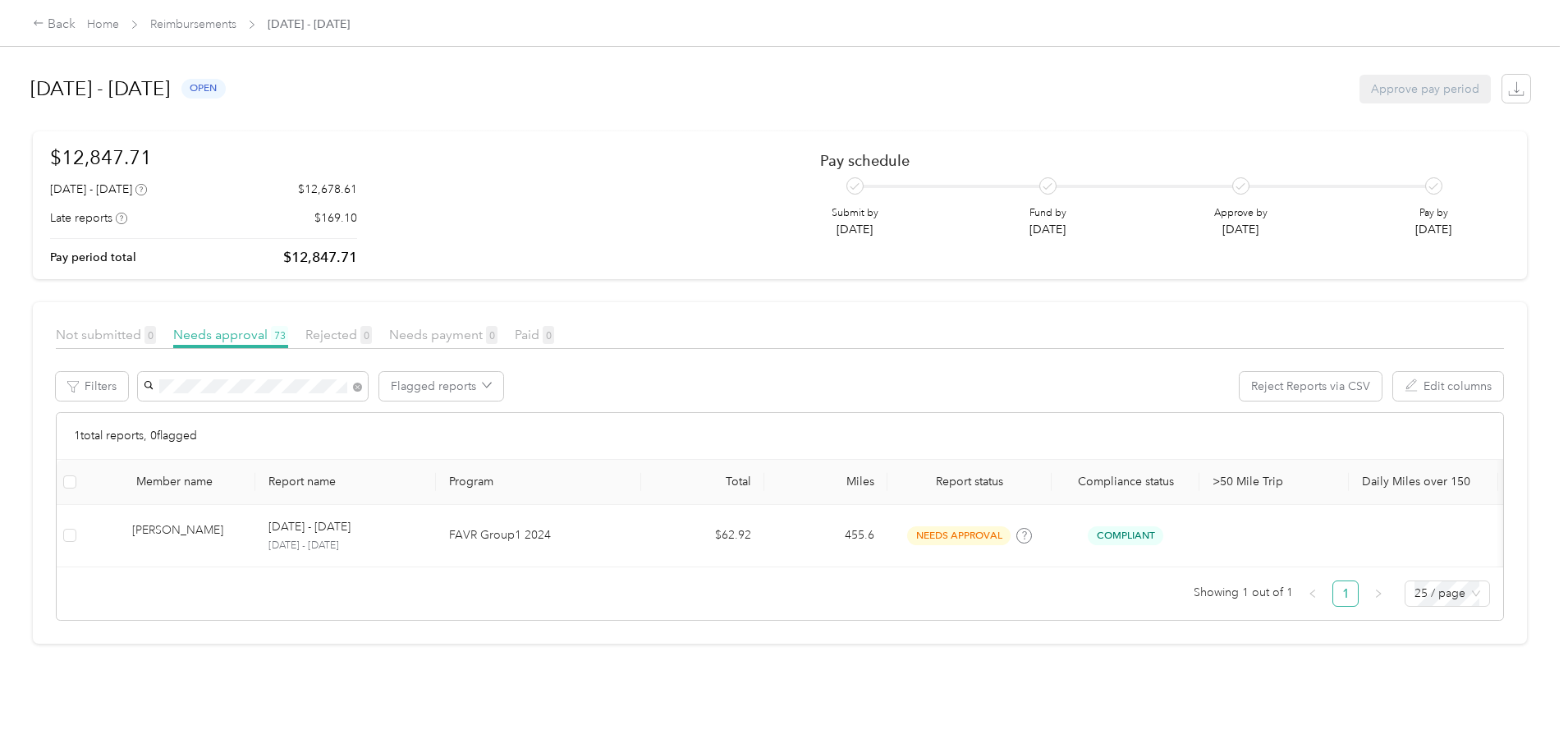
click at [235, 27] on div at bounding box center [784, 374] width 1568 height 748
click at [631, 177] on div "$12,847.71 August 1 - 31, 2025 $12,678.61 Late reports $169.10 Pay period total…" at bounding box center [780, 205] width 1460 height 125
